Goal: Task Accomplishment & Management: Manage account settings

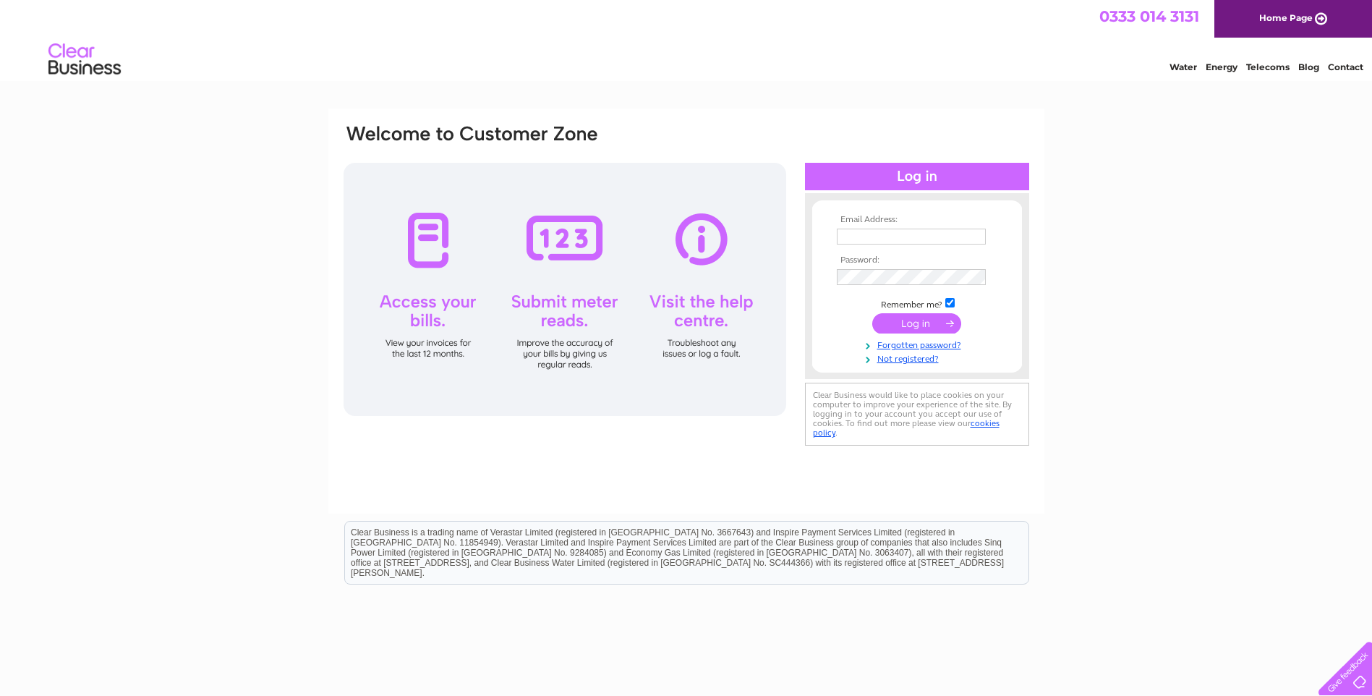
type input "wtd1969@googlemail.com"
click at [928, 324] on input "submit" at bounding box center [916, 323] width 89 height 20
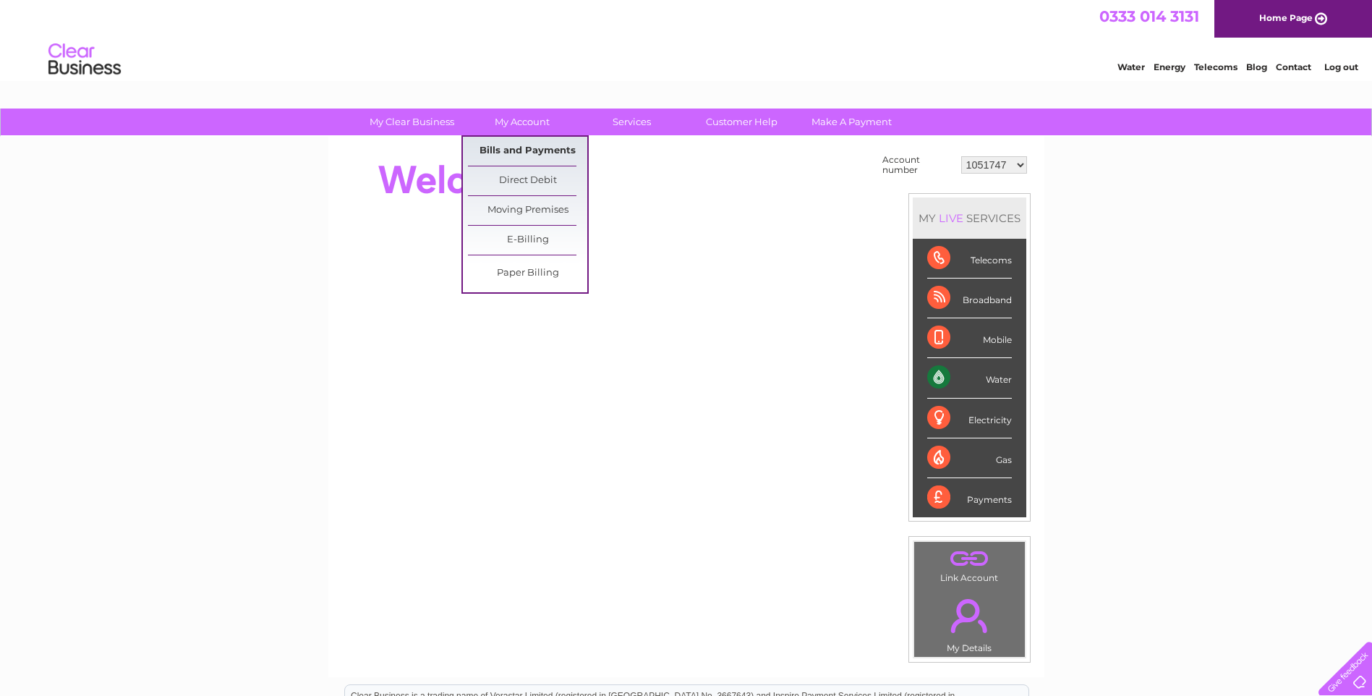
click at [536, 148] on link "Bills and Payments" at bounding box center [527, 151] width 119 height 29
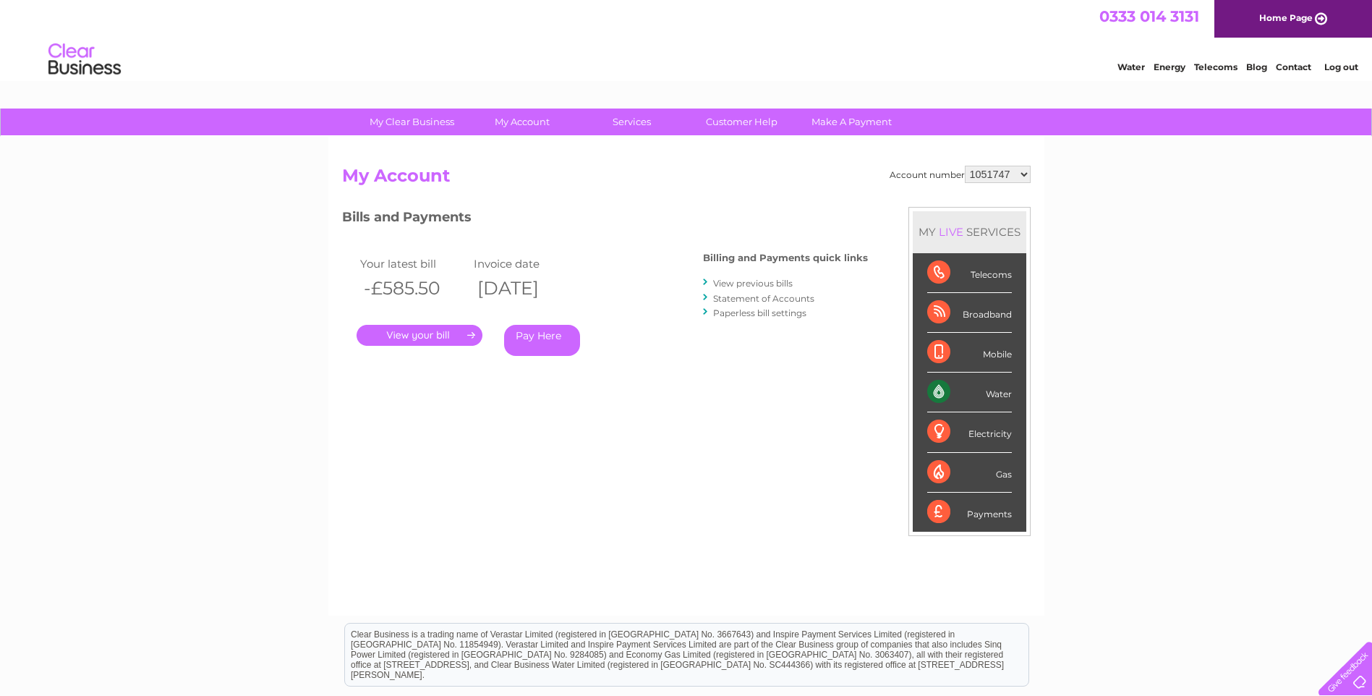
click at [408, 329] on link "." at bounding box center [419, 335] width 126 height 21
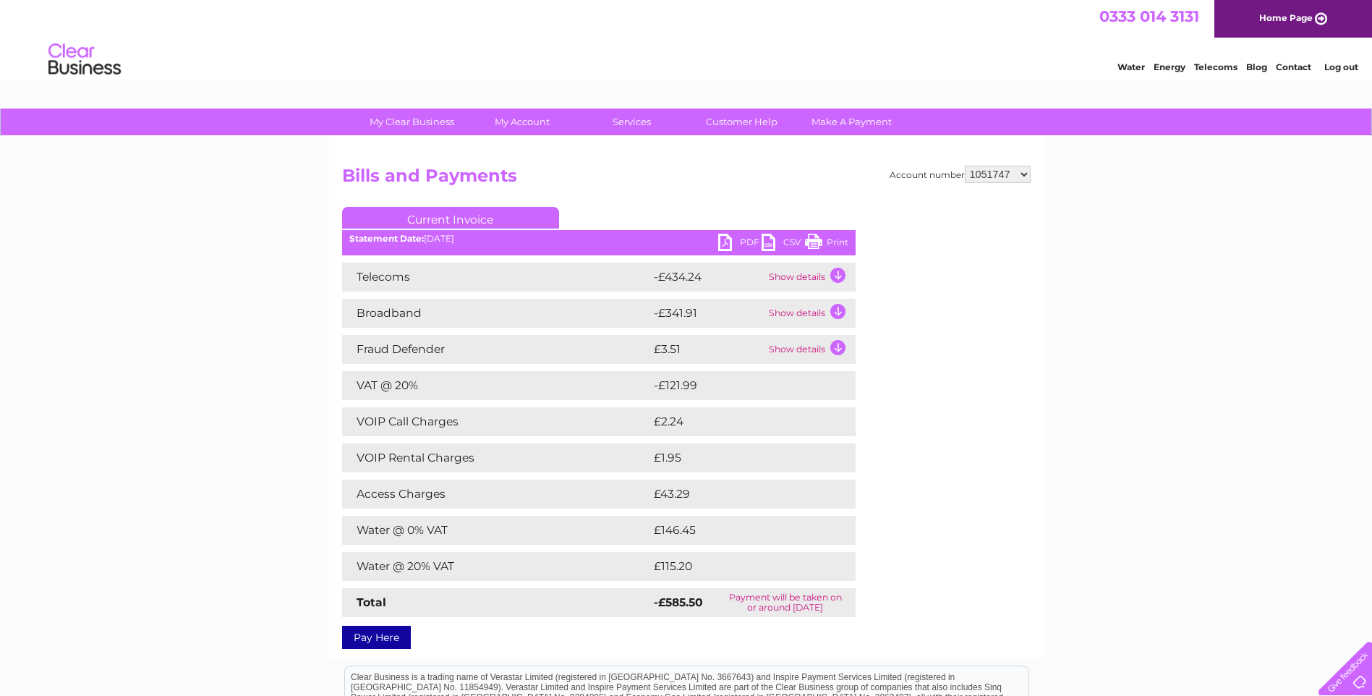
click at [731, 245] on link "PDF" at bounding box center [739, 244] width 43 height 21
